Goal: Task Accomplishment & Management: Manage account settings

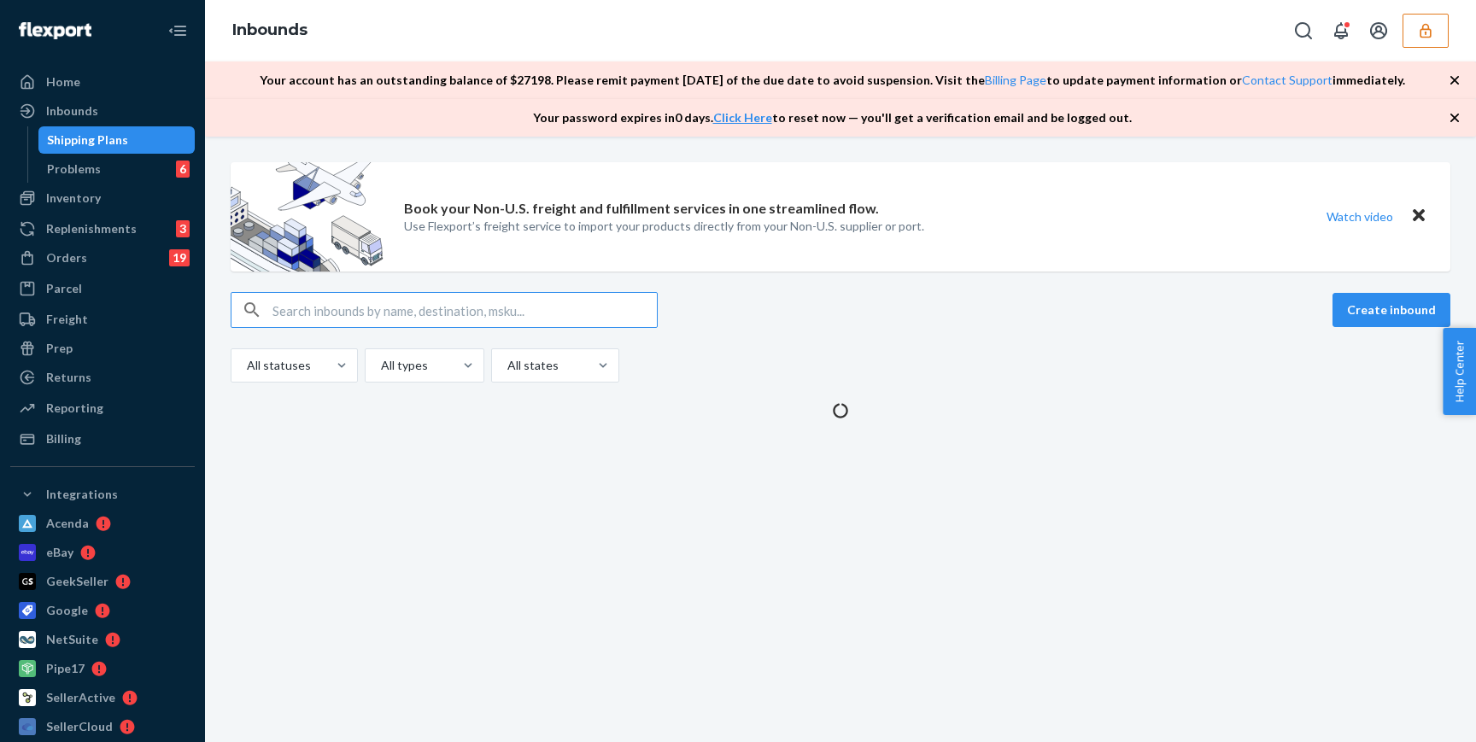
scroll to position [583, 0]
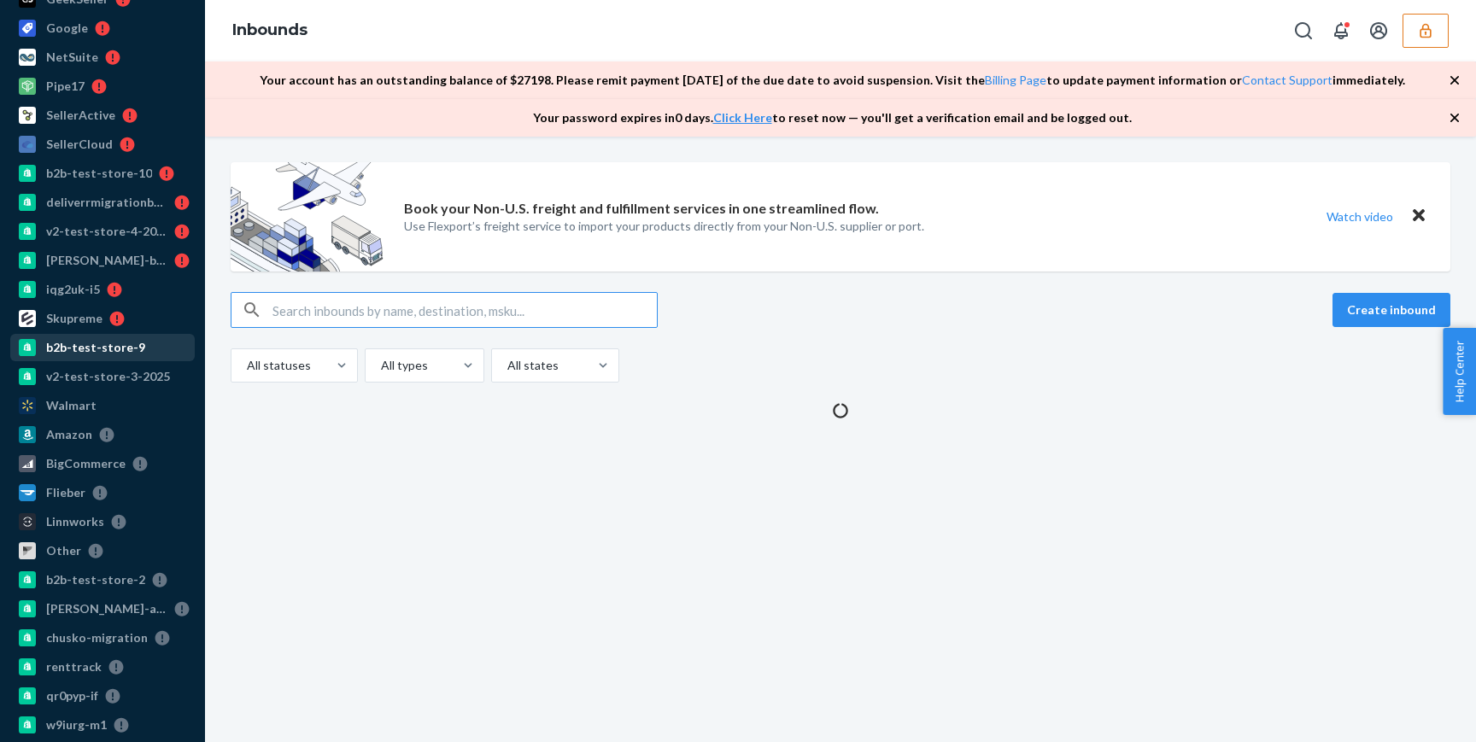
click at [103, 349] on div "b2b-test-store-9" at bounding box center [95, 347] width 99 height 17
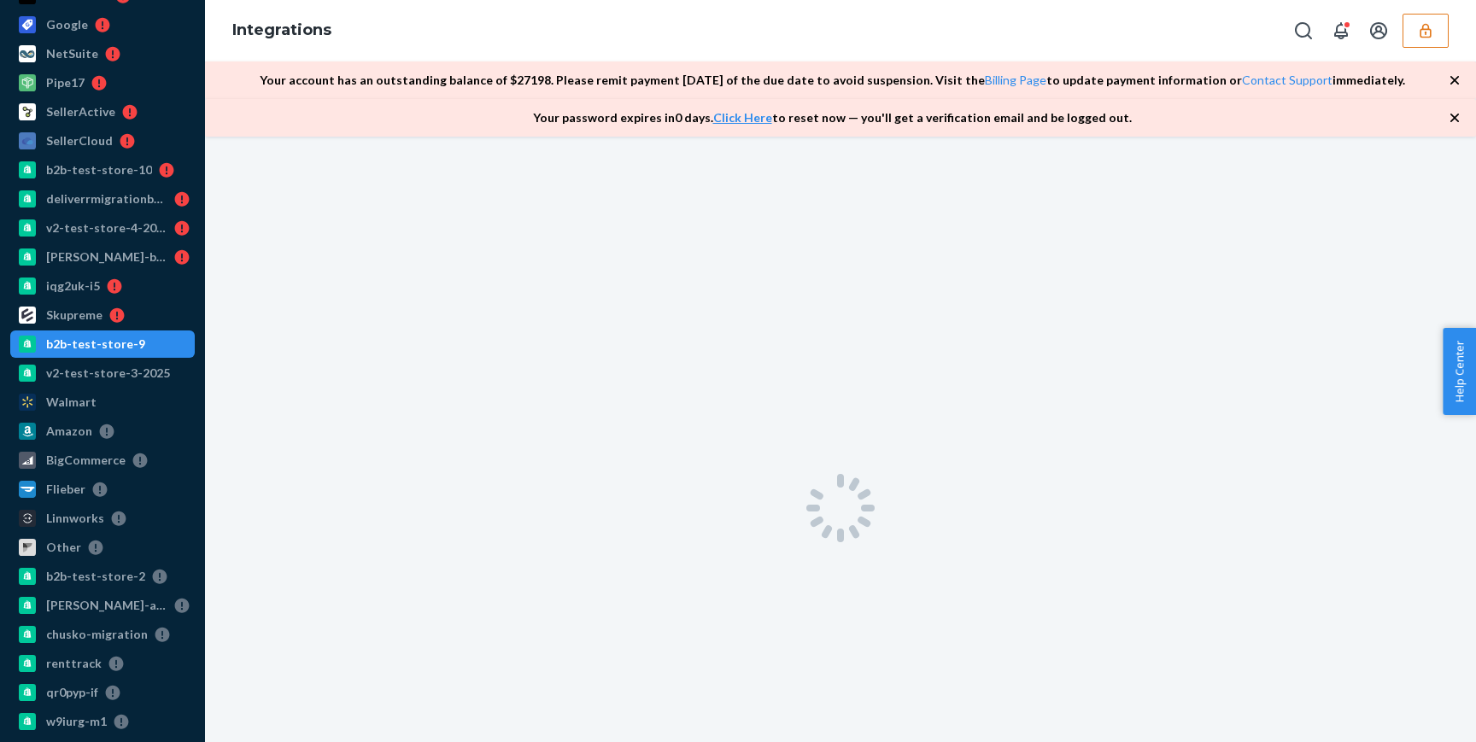
scroll to position [526, 0]
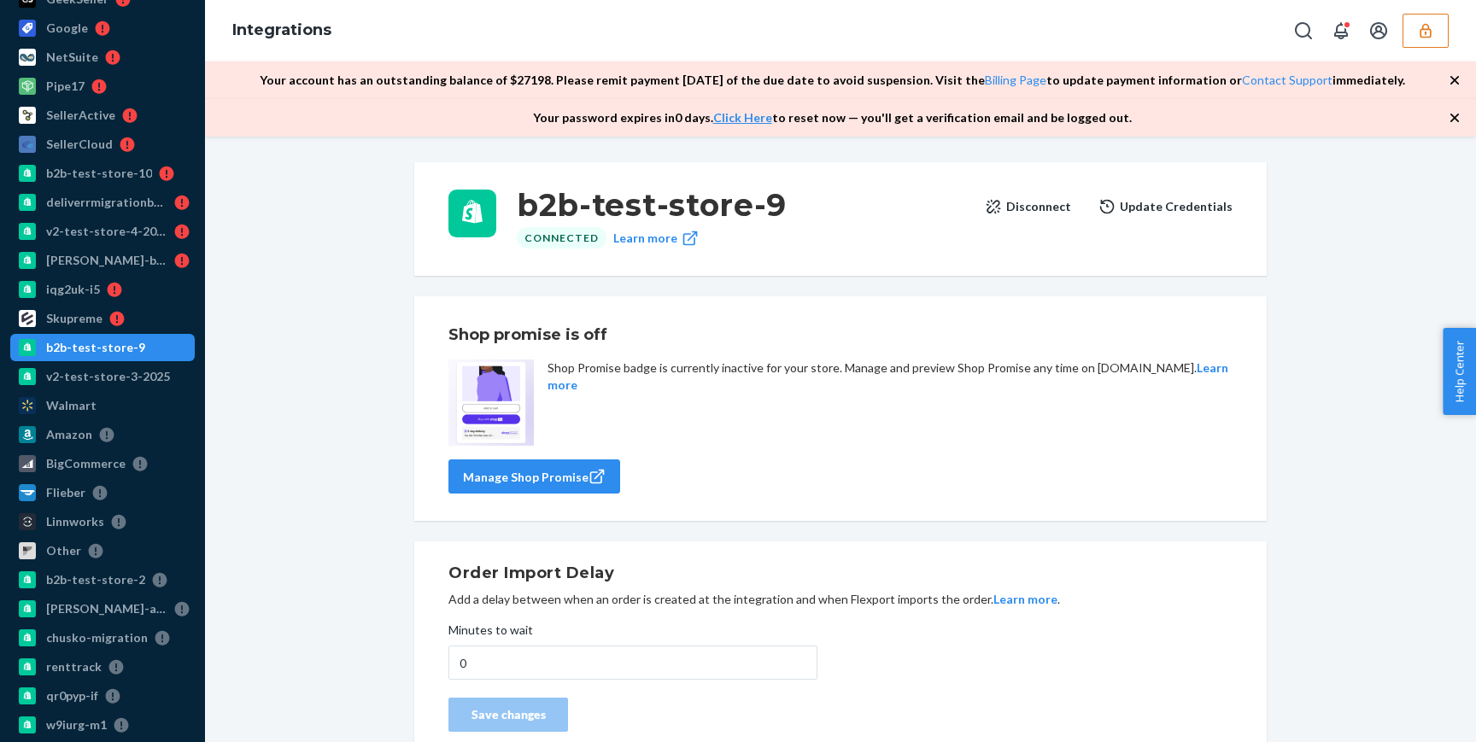
click at [1037, 192] on button "Disconnect" at bounding box center [1028, 207] width 86 height 34
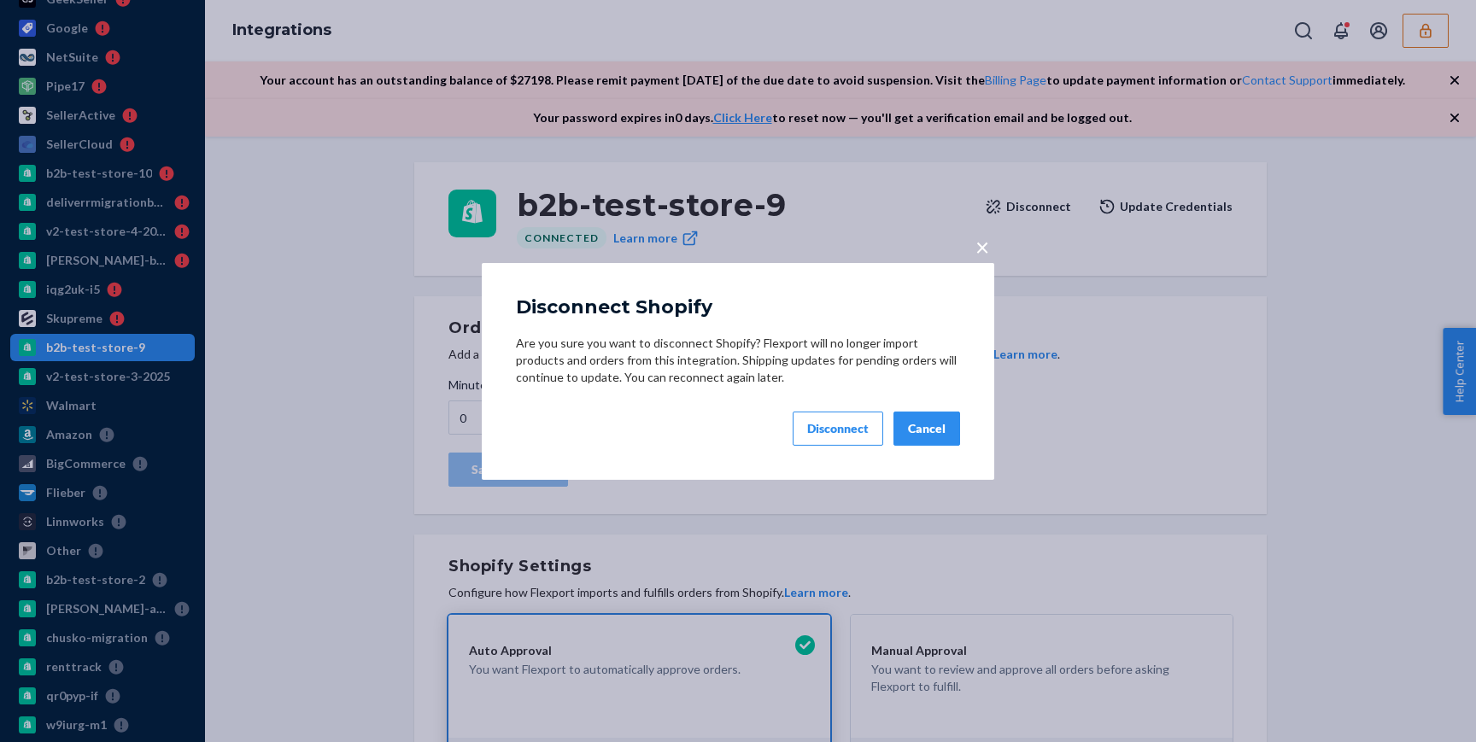
scroll to position [0, 0]
click at [860, 426] on div "Disconnect" at bounding box center [838, 428] width 62 height 17
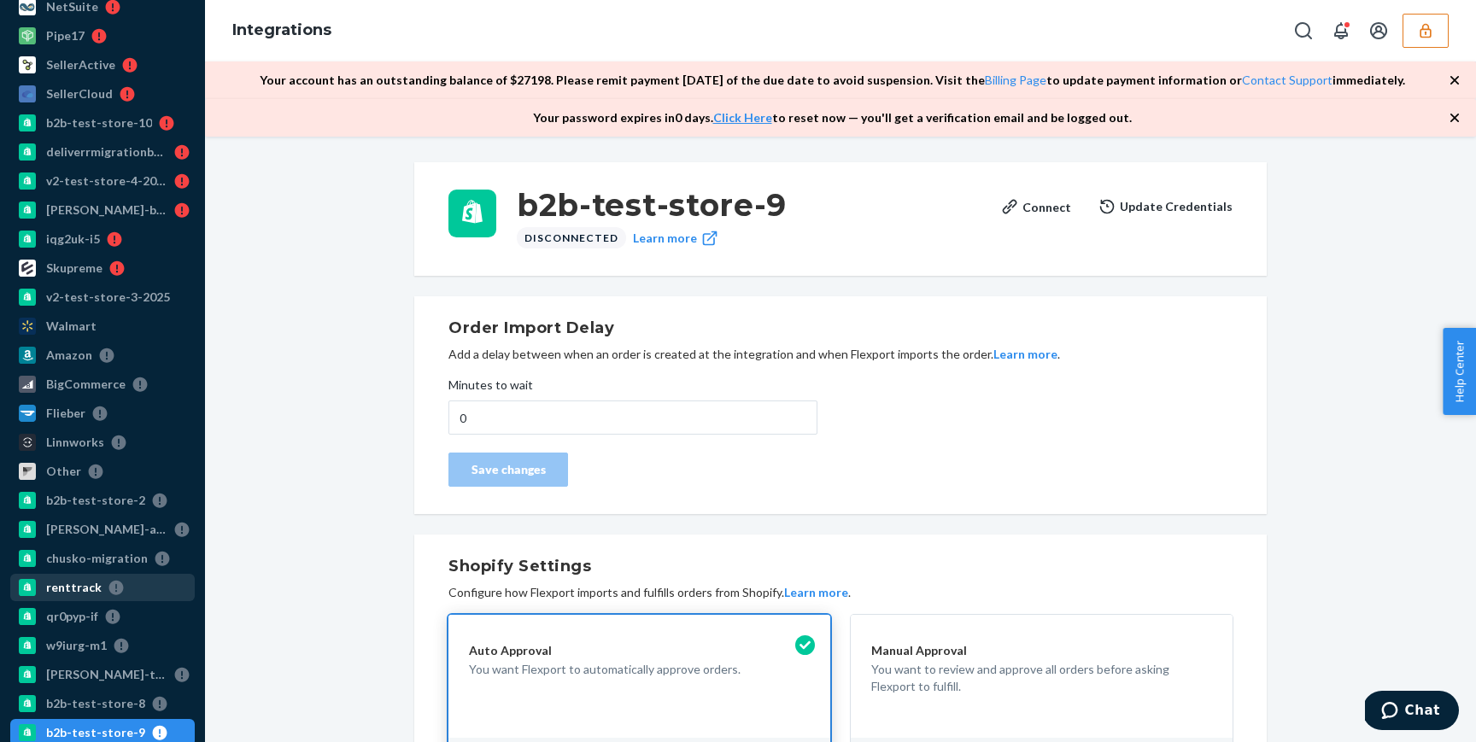
scroll to position [574, 0]
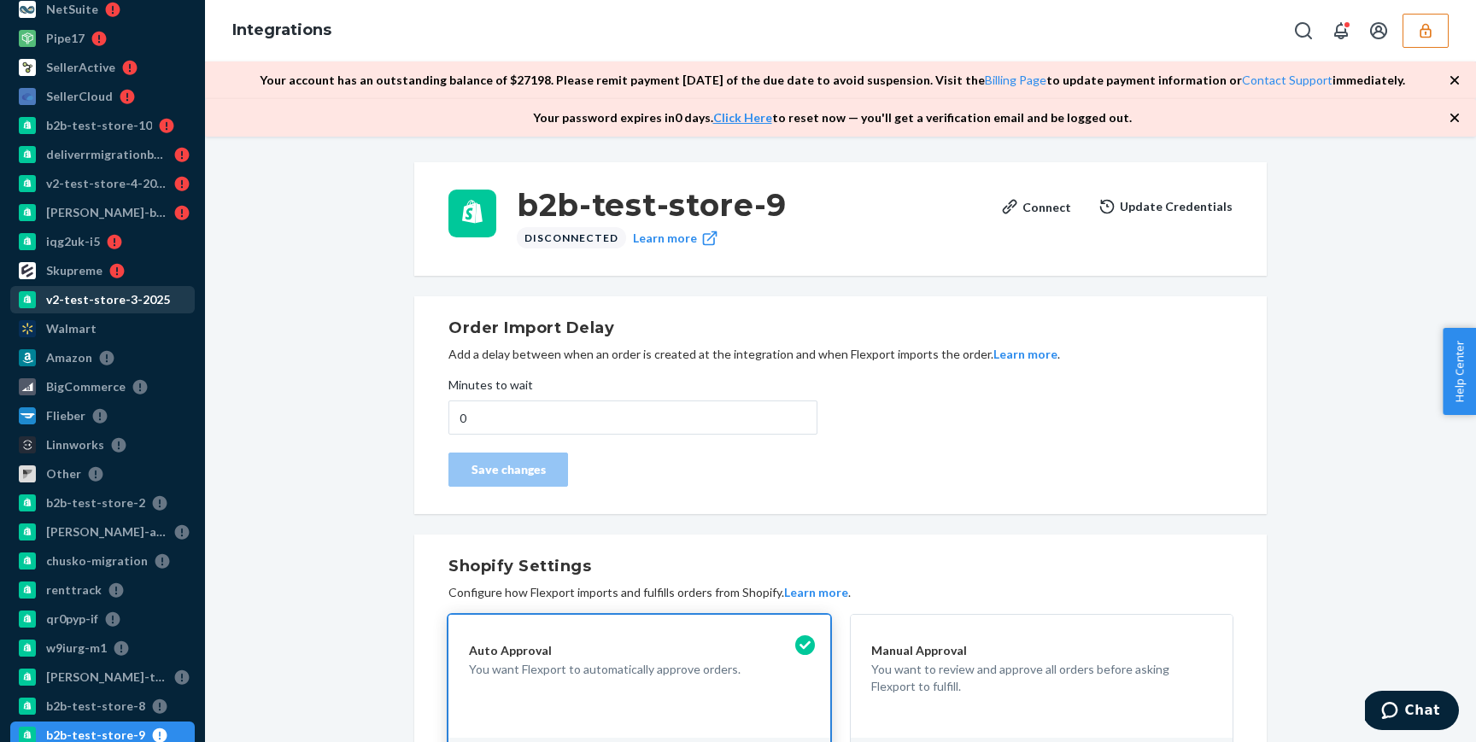
click at [105, 296] on div "v2-test-store-3-2025" at bounding box center [108, 299] width 124 height 17
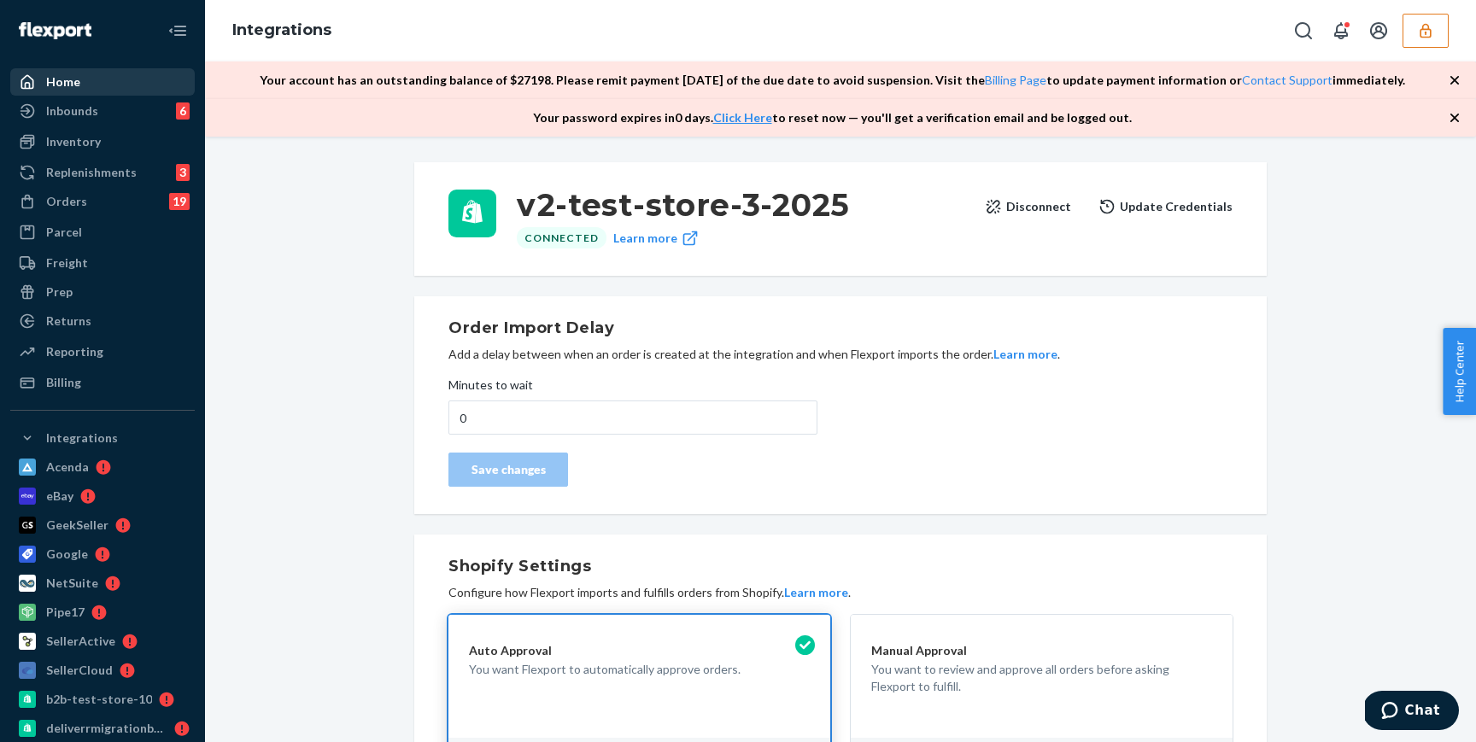
click at [85, 85] on div "Home" at bounding box center [102, 82] width 181 height 24
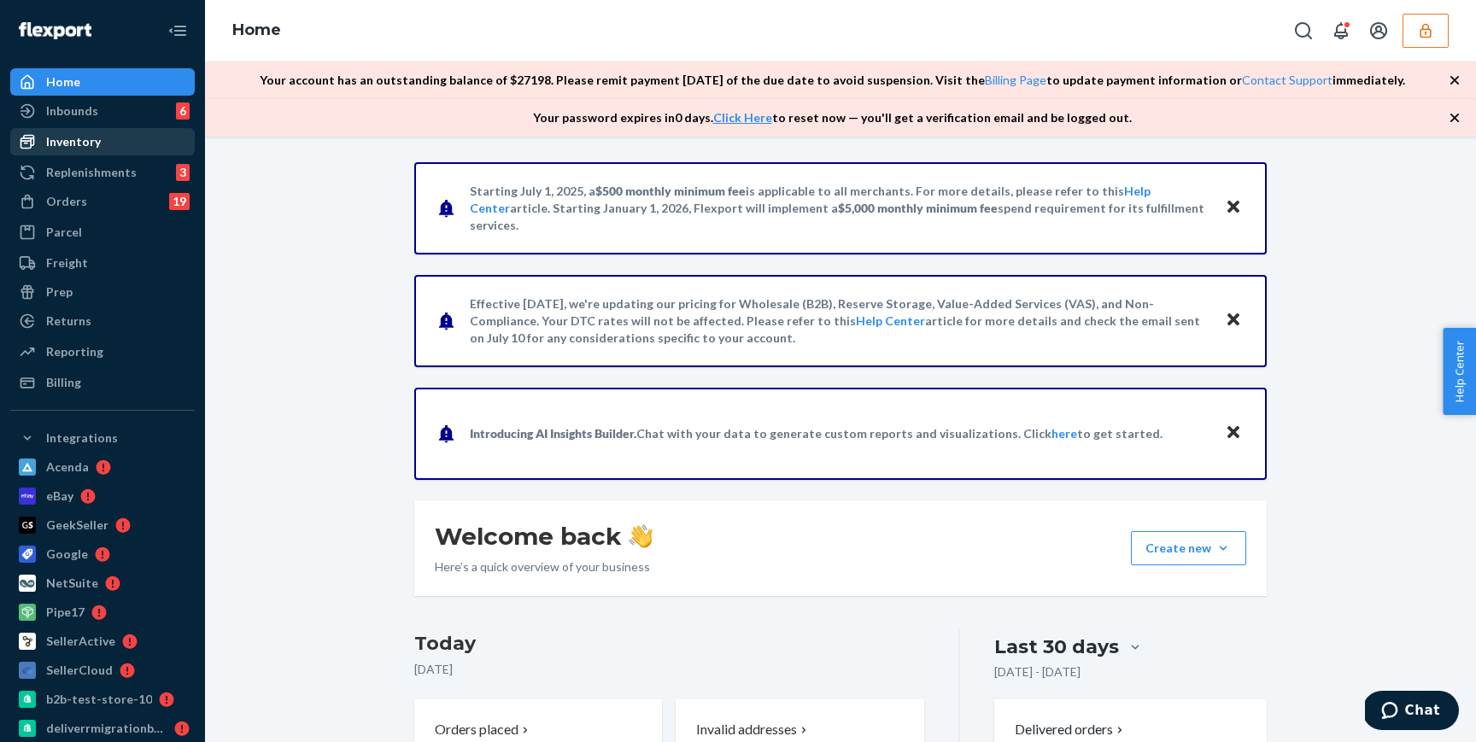
click at [132, 154] on link "Inventory" at bounding box center [102, 141] width 185 height 27
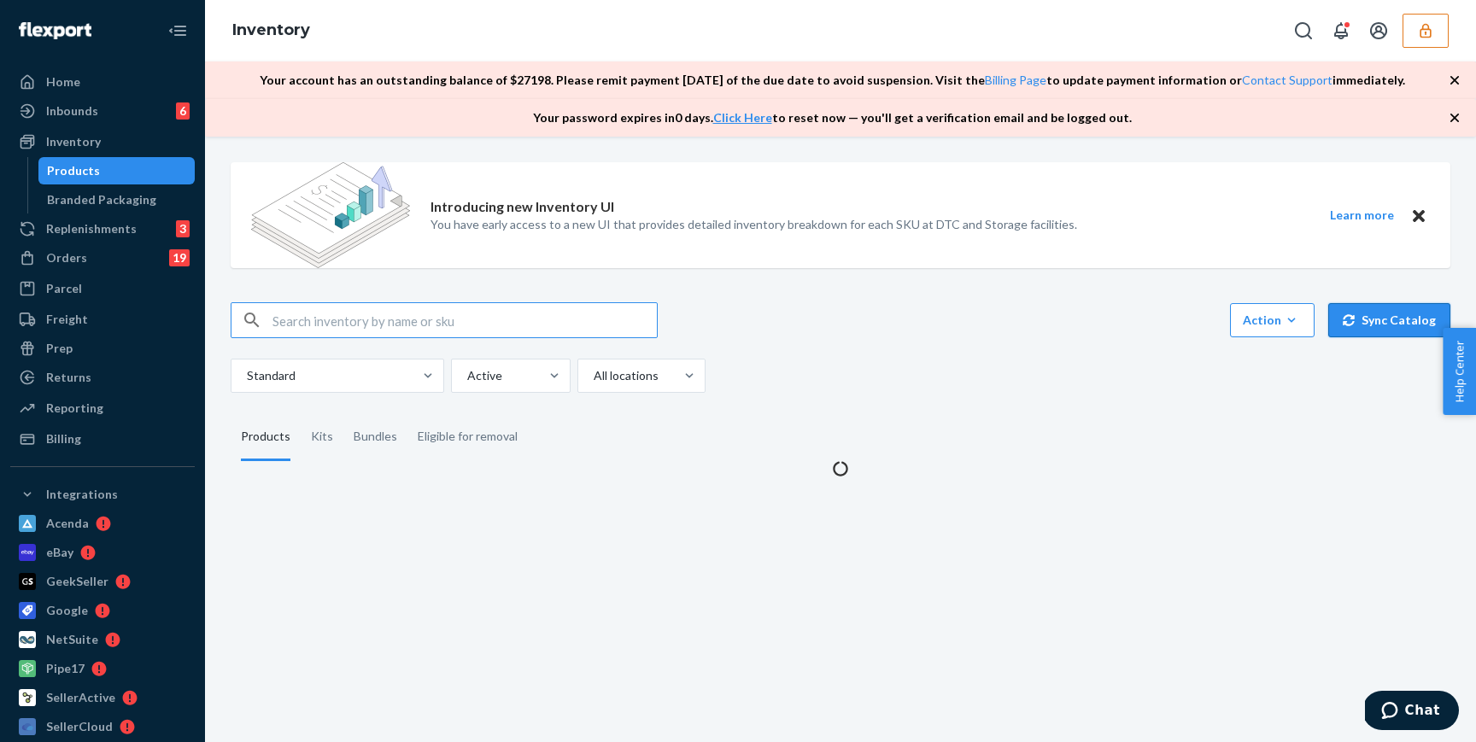
click at [1387, 324] on button "Sync Catalog" at bounding box center [1389, 320] width 122 height 34
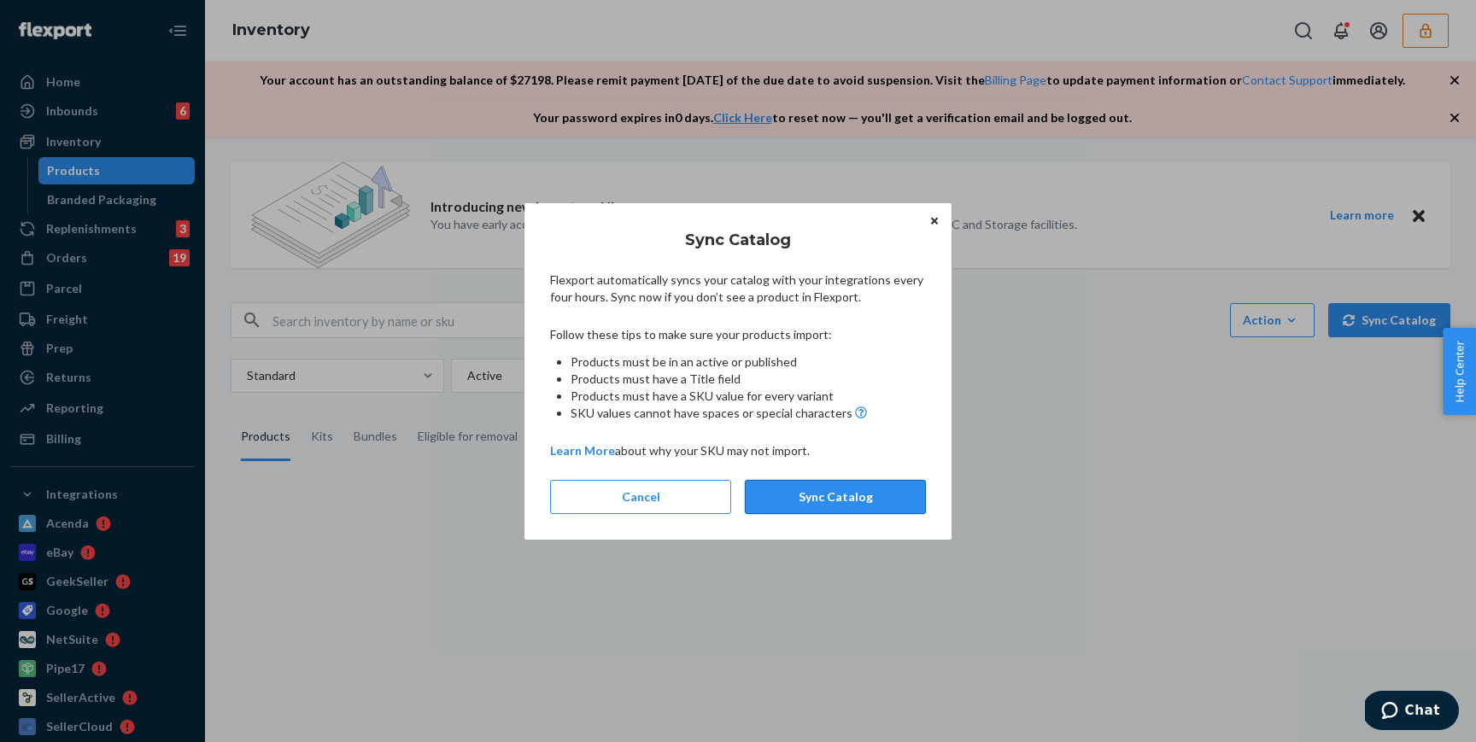
click at [843, 501] on button "Sync Catalog" at bounding box center [835, 497] width 181 height 34
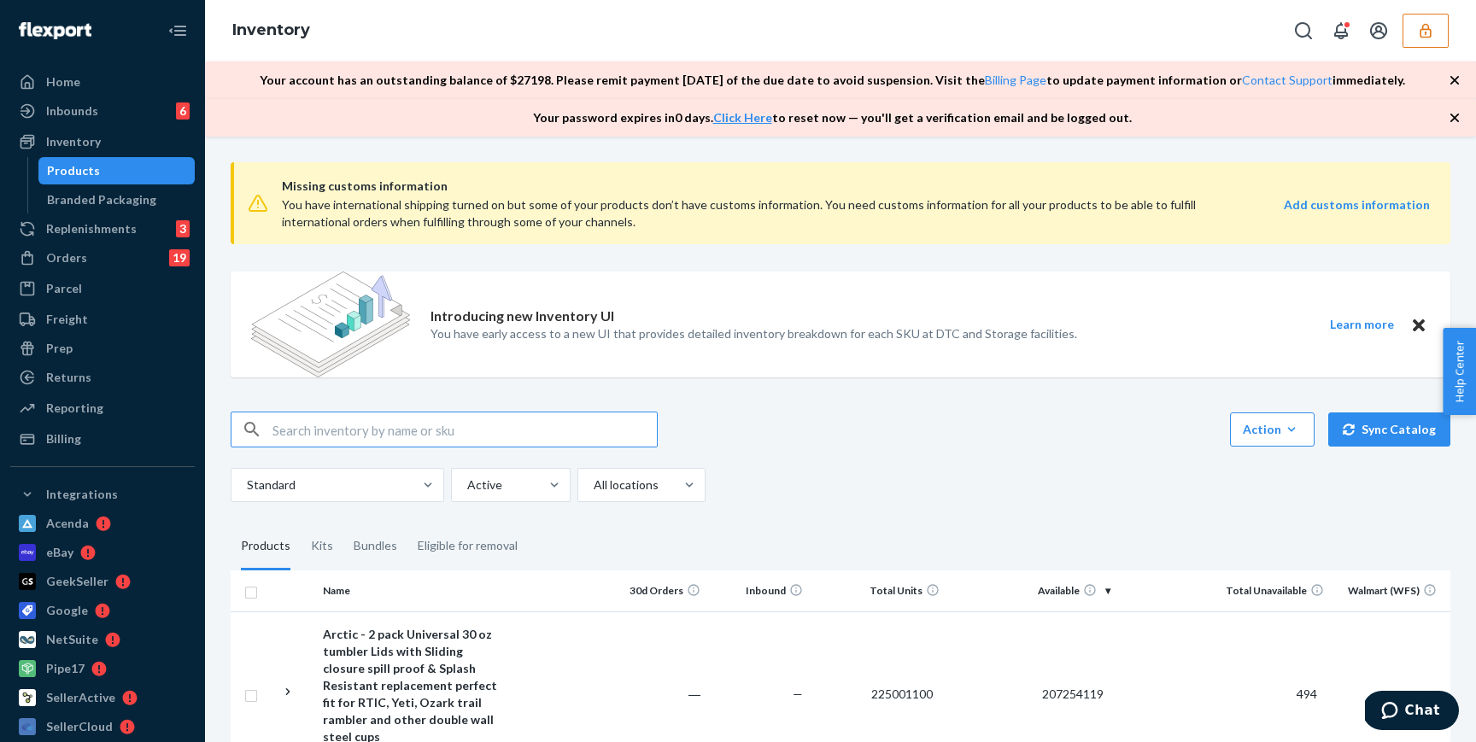
click at [487, 436] on input "text" at bounding box center [465, 430] width 384 height 34
paste input "Multi-Variant Product Collection"
type input "Multi-Variant Product Collection"
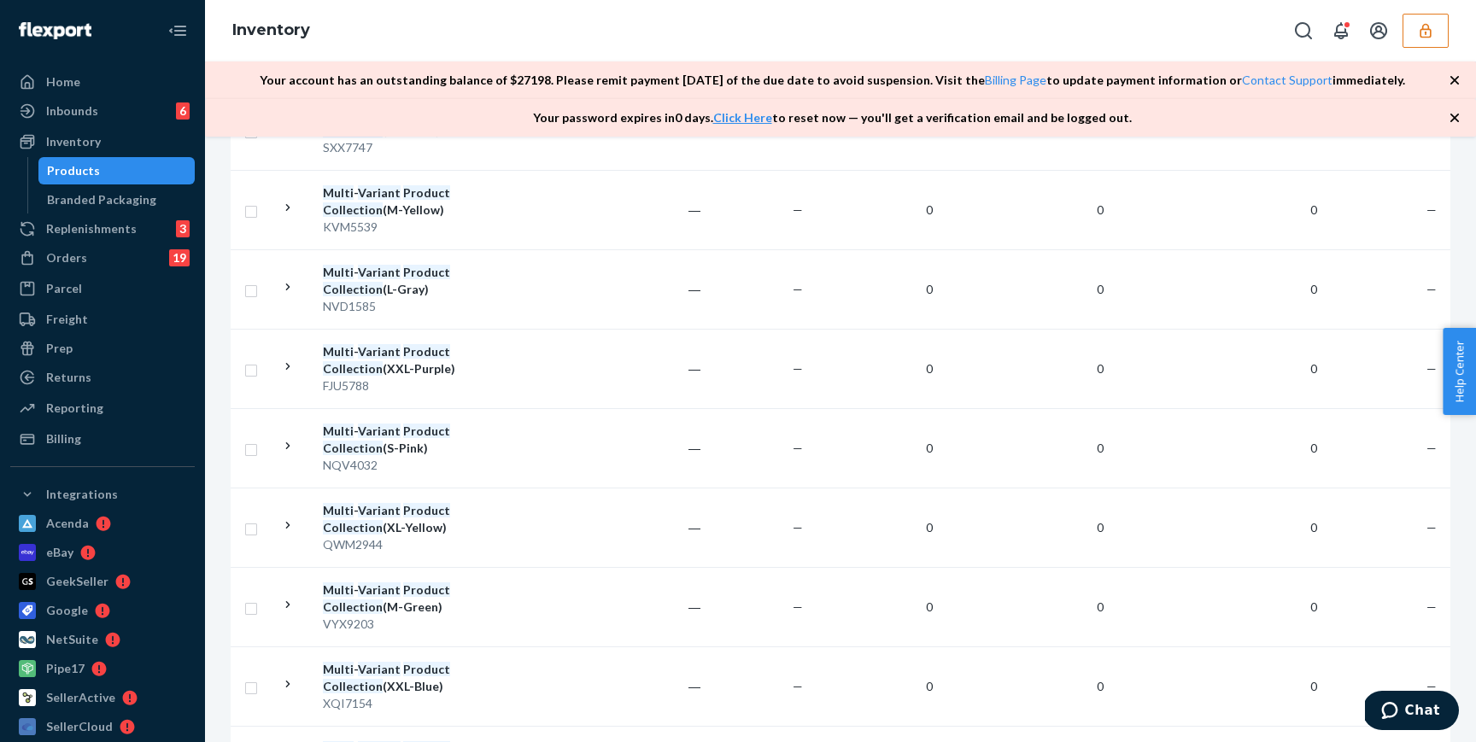
scroll to position [1030, 0]
